Goal: Information Seeking & Learning: Learn about a topic

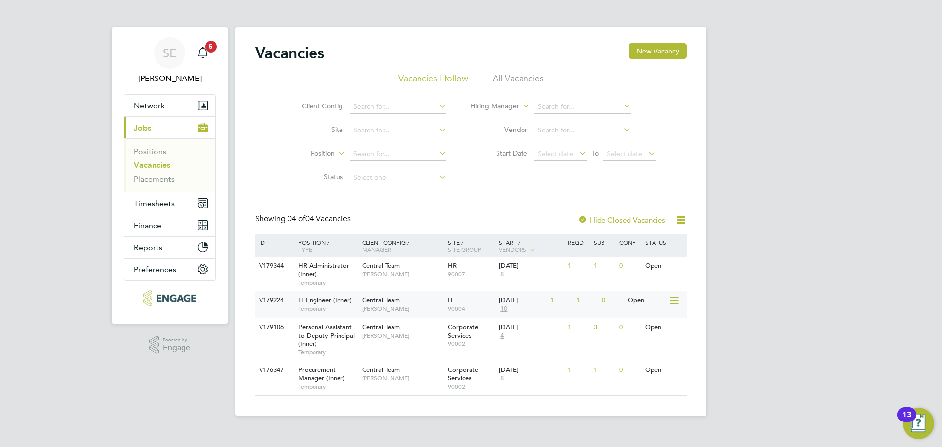
click at [353, 304] on div "IT Engineer (Inner) Temporary" at bounding box center [325, 304] width 69 height 26
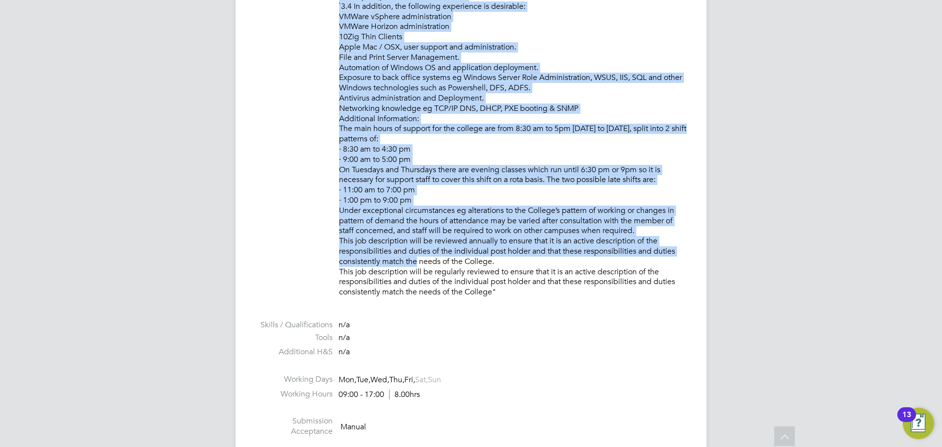
scroll to position [1177, 0]
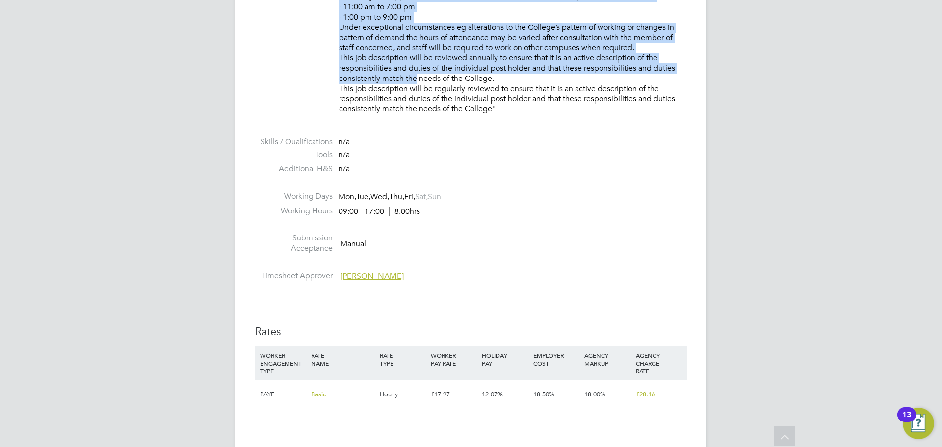
drag, startPoint x: 341, startPoint y: 124, endPoint x: 527, endPoint y: 110, distance: 186.9
copy p "PURPOSE OF JOB: • To provide IT system and user support to all College IT syste…"
